Goal: Find specific page/section: Find specific page/section

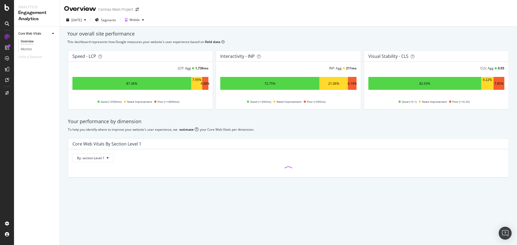
click at [5, 23] on div at bounding box center [7, 23] width 9 height 9
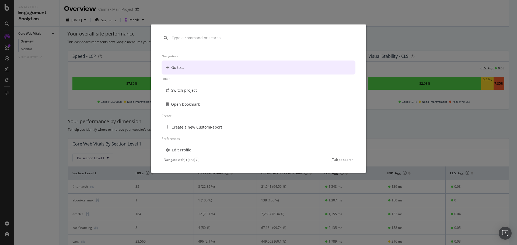
click at [274, 6] on div "Navigation Go to... Other Switch project Open bookmark Create Create a new Cust…" at bounding box center [258, 122] width 517 height 245
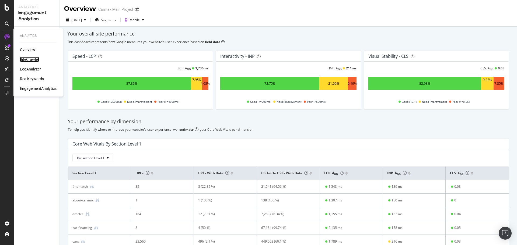
click at [30, 60] on div "SiteCrawler" at bounding box center [29, 59] width 19 height 5
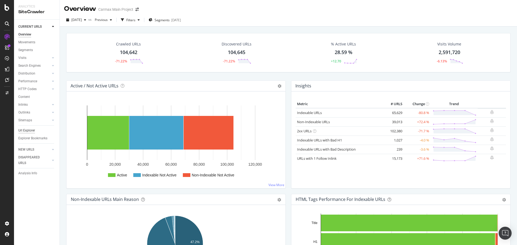
click at [29, 130] on div "Url Explorer" at bounding box center [26, 131] width 17 height 6
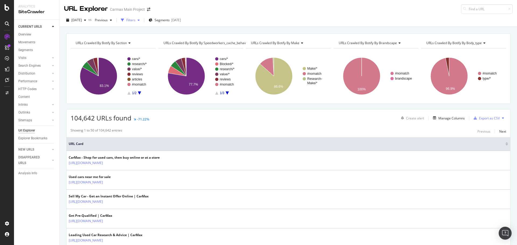
click at [139, 17] on div "Filters" at bounding box center [130, 20] width 23 height 8
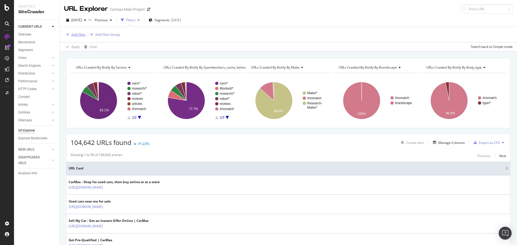
click at [76, 36] on div "Add Filter" at bounding box center [78, 34] width 14 height 5
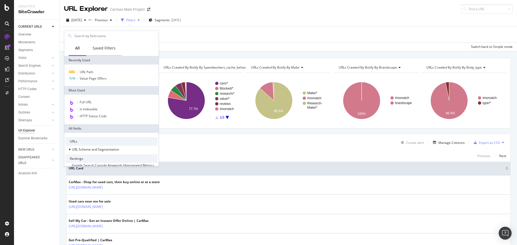
click at [103, 51] on div "Saved Filters" at bounding box center [104, 48] width 36 height 15
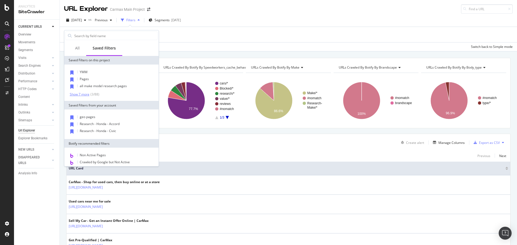
click at [83, 94] on div "Show 7 more" at bounding box center [80, 95] width 20 height 4
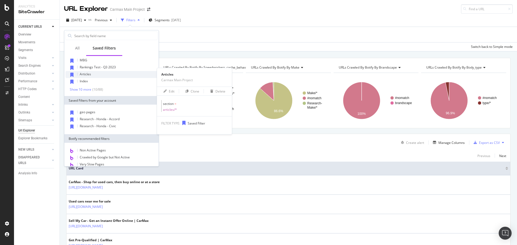
scroll to position [67, 0]
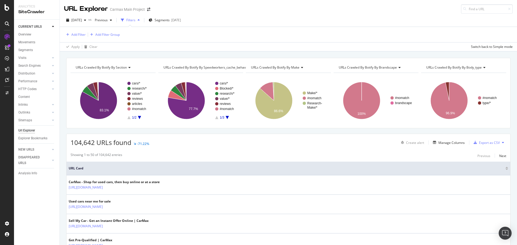
click at [186, 41] on div "Add Filter Add Filter Group" at bounding box center [288, 34] width 448 height 15
click at [51, 65] on div at bounding box center [52, 65] width 5 height 5
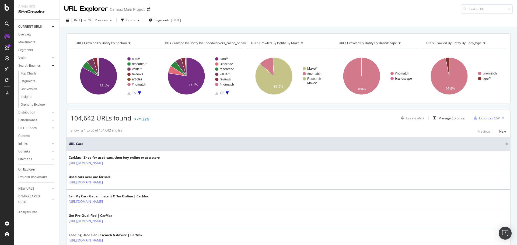
click at [51, 65] on div at bounding box center [52, 65] width 5 height 5
click at [53, 79] on div at bounding box center [52, 81] width 5 height 5
click at [54, 90] on icon at bounding box center [53, 88] width 2 height 3
